Goal: Task Accomplishment & Management: Complete application form

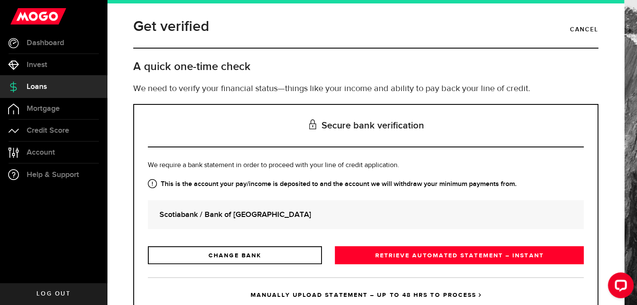
scroll to position [33, 0]
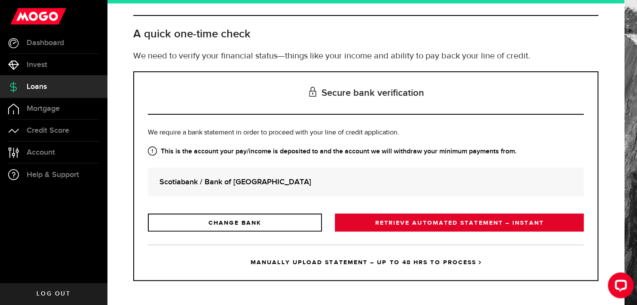
click at [380, 219] on link "RETRIEVE AUTOMATED STATEMENT – INSTANT" at bounding box center [459, 223] width 249 height 18
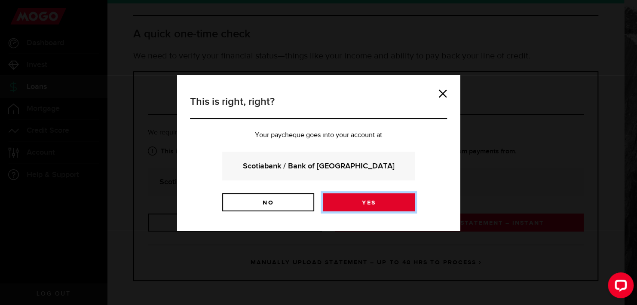
click at [353, 199] on link "Yes" at bounding box center [369, 202] width 92 height 18
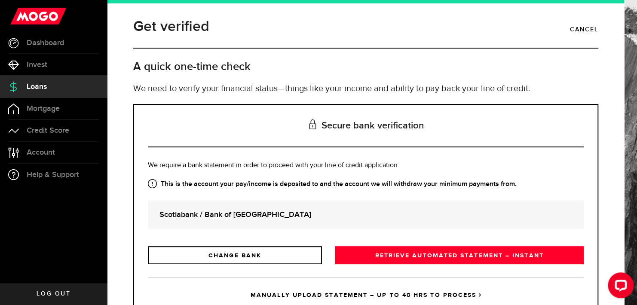
scroll to position [33, 0]
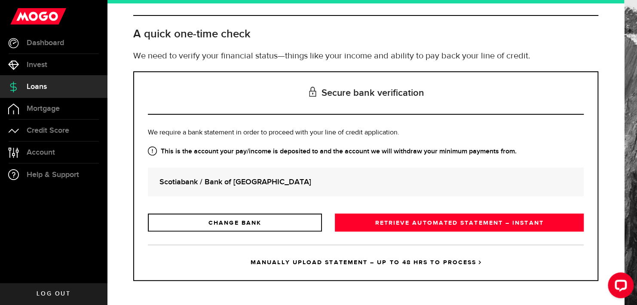
click at [352, 260] on link "MANUALLY UPLOAD STATEMENT – UP TO 48 HRS TO PROCESS" at bounding box center [366, 262] width 436 height 36
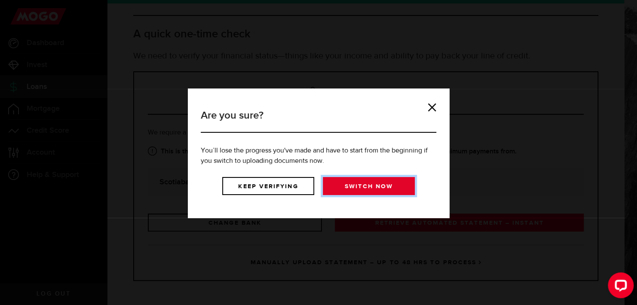
click at [375, 188] on link "Switch now" at bounding box center [369, 186] width 92 height 18
